Goal: Navigation & Orientation: Find specific page/section

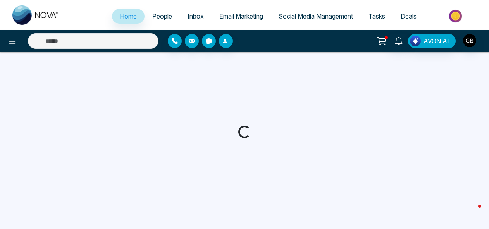
select select "*"
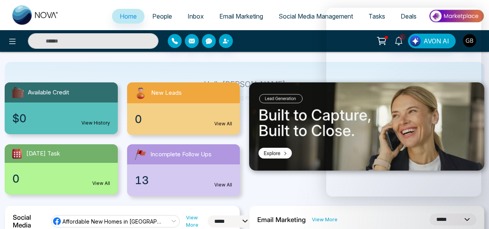
scroll to position [59, 0]
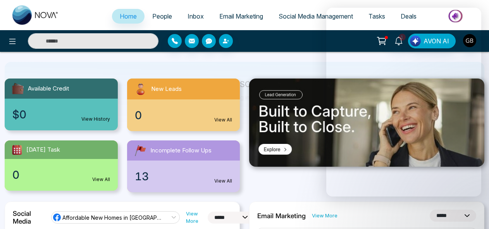
click at [313, 12] on link "Social Media Management" at bounding box center [316, 16] width 90 height 15
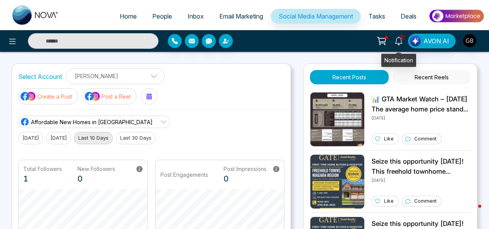
click at [401, 39] on span "1" at bounding box center [401, 37] width 7 height 7
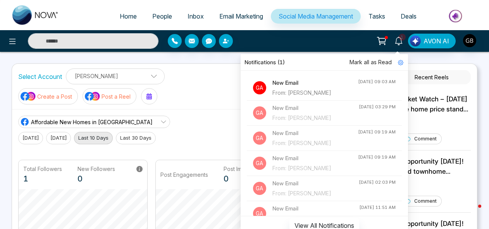
click at [305, 89] on div "From: [PERSON_NAME]" at bounding box center [315, 93] width 86 height 9
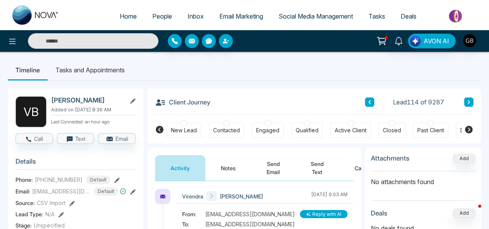
click at [383, 40] on icon at bounding box center [381, 41] width 11 height 11
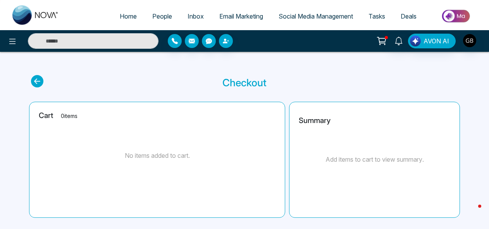
click at [244, 19] on span "Email Marketing" at bounding box center [241, 16] width 44 height 8
